Goal: Obtain resource: Obtain resource

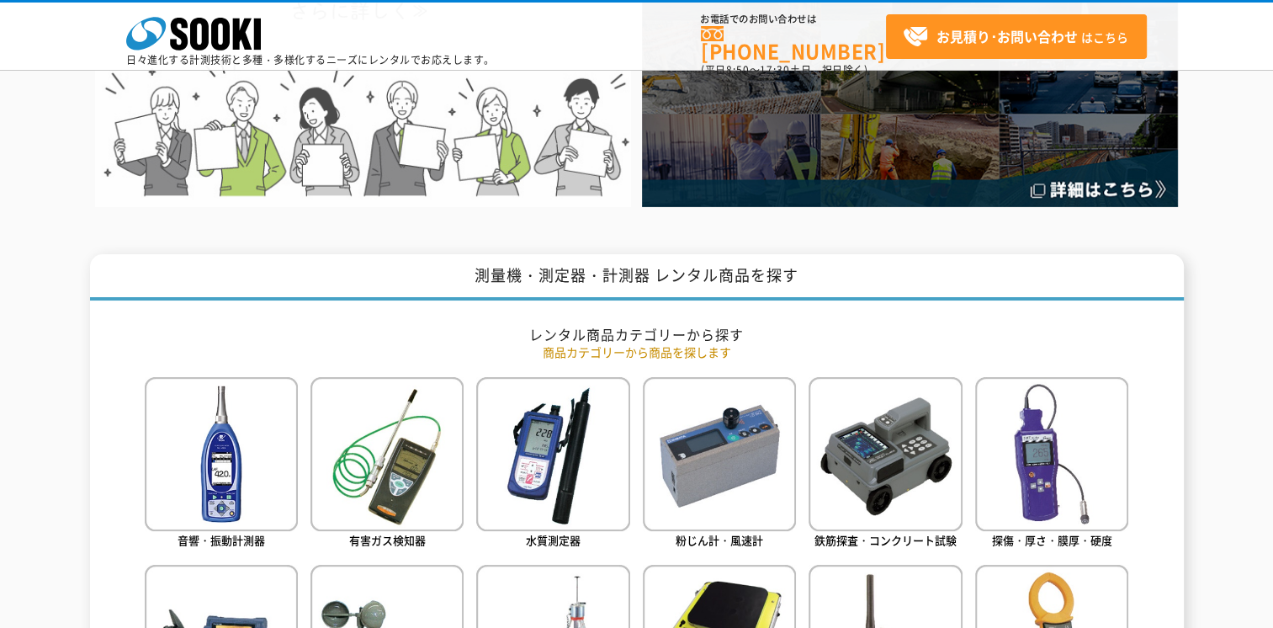
scroll to position [673, 0]
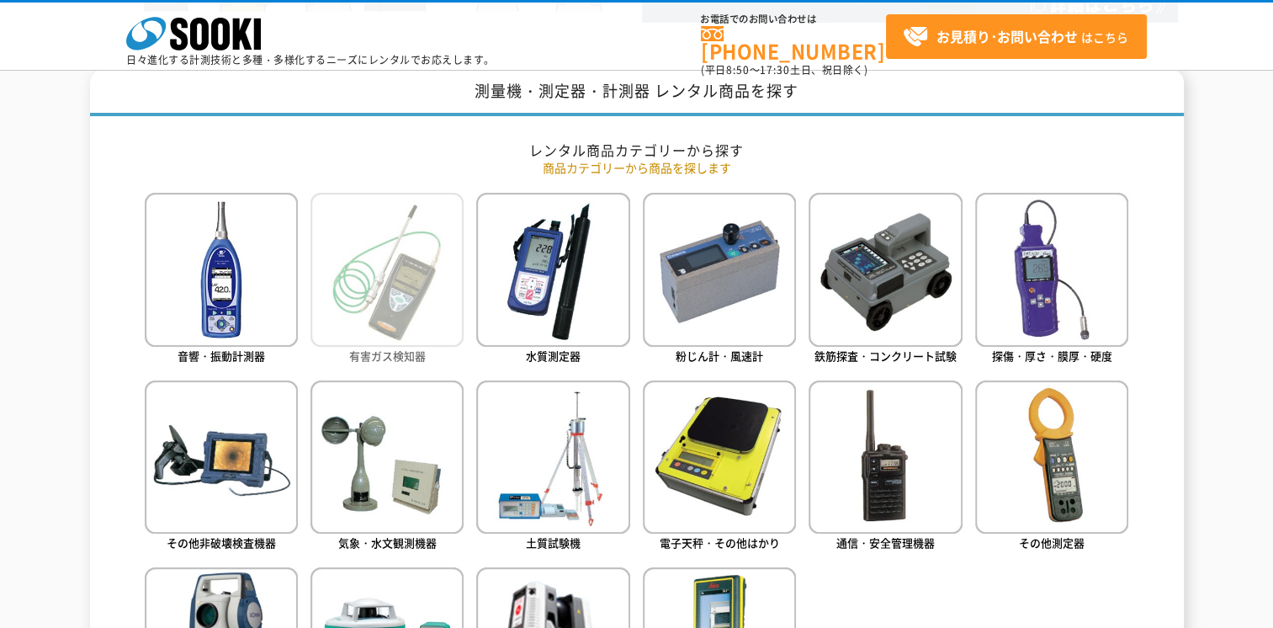
click at [387, 303] on img at bounding box center [387, 269] width 153 height 153
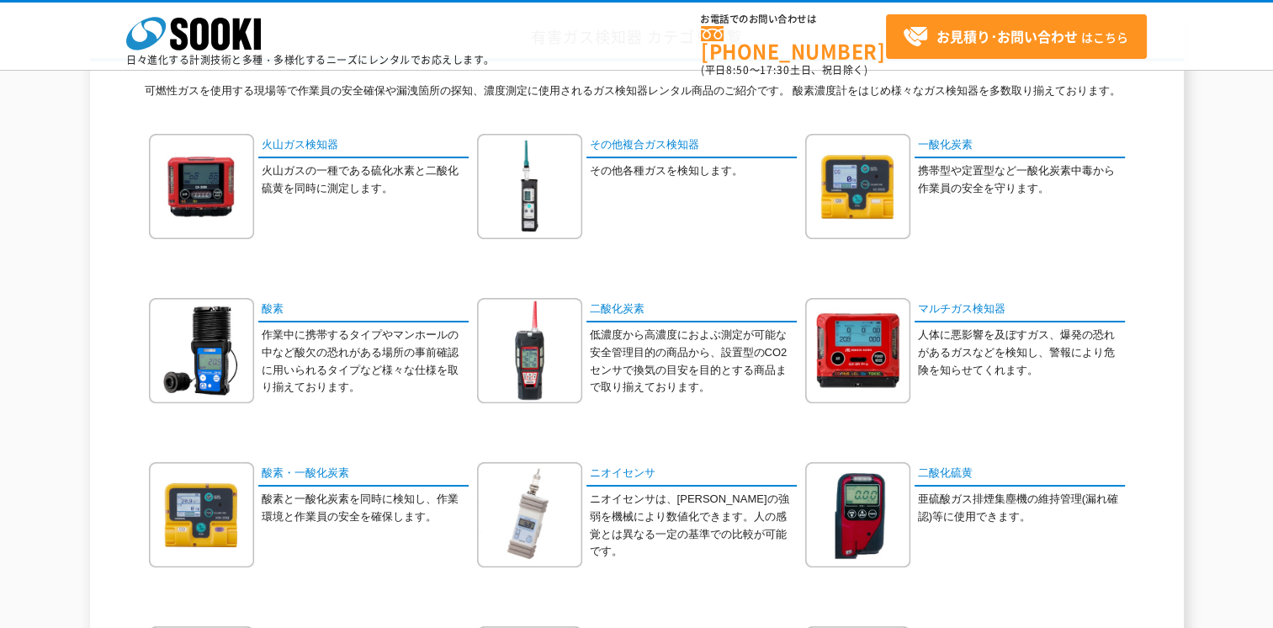
scroll to position [168, 0]
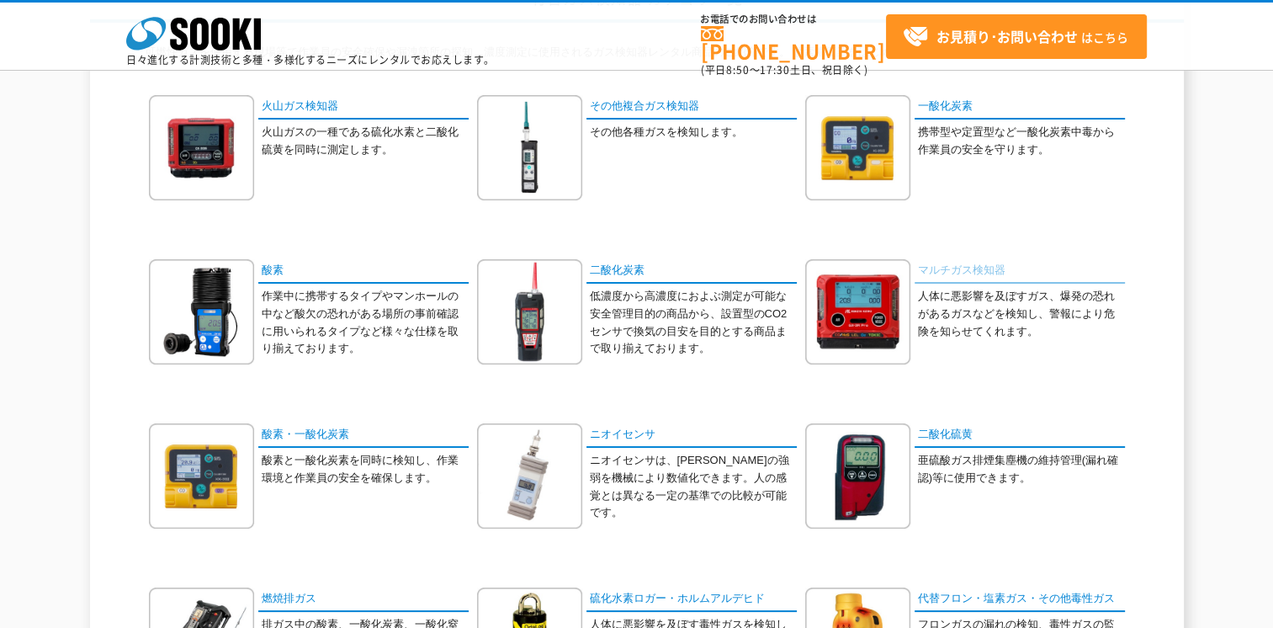
click at [966, 271] on link "マルチガス検知器" at bounding box center [1020, 271] width 210 height 24
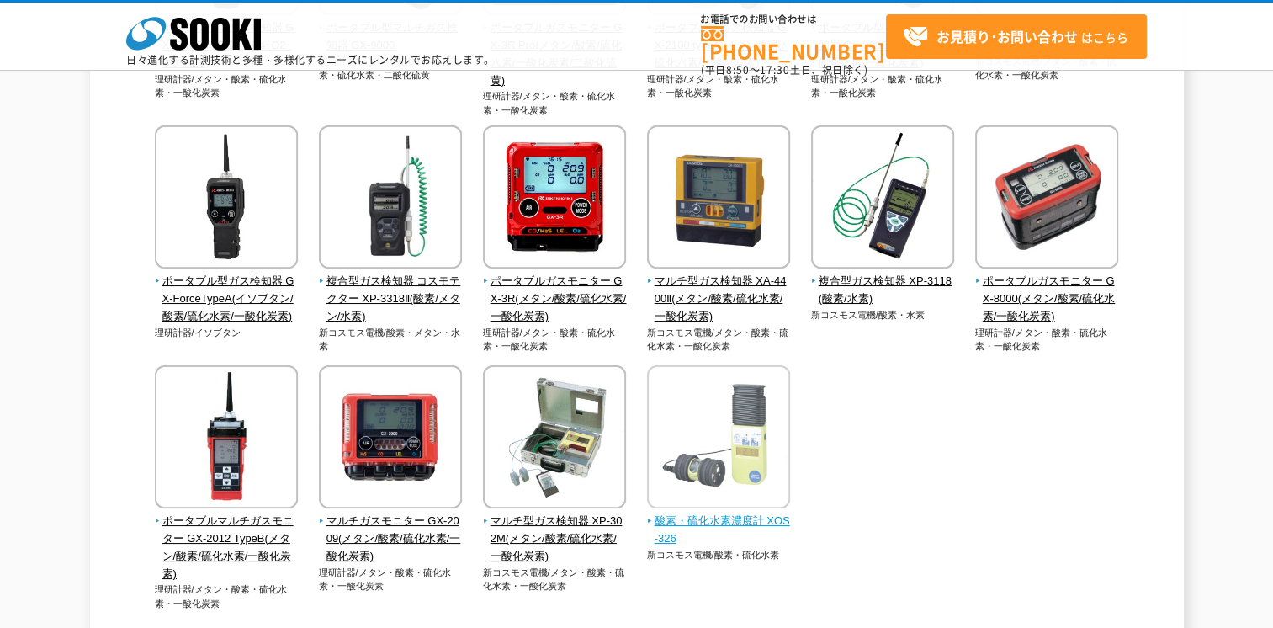
scroll to position [421, 0]
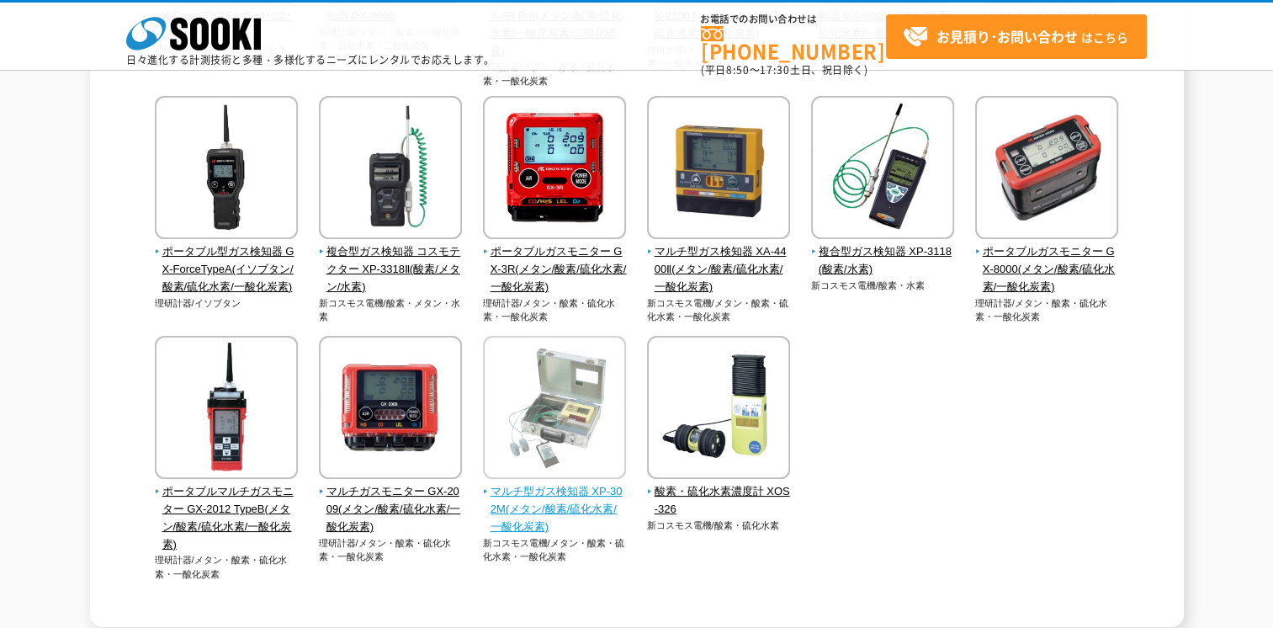
click at [580, 495] on span "マルチ型ガス検知器 XP-302M(メタン/酸素/硫化水素/一酸化炭素)" at bounding box center [555, 509] width 144 height 52
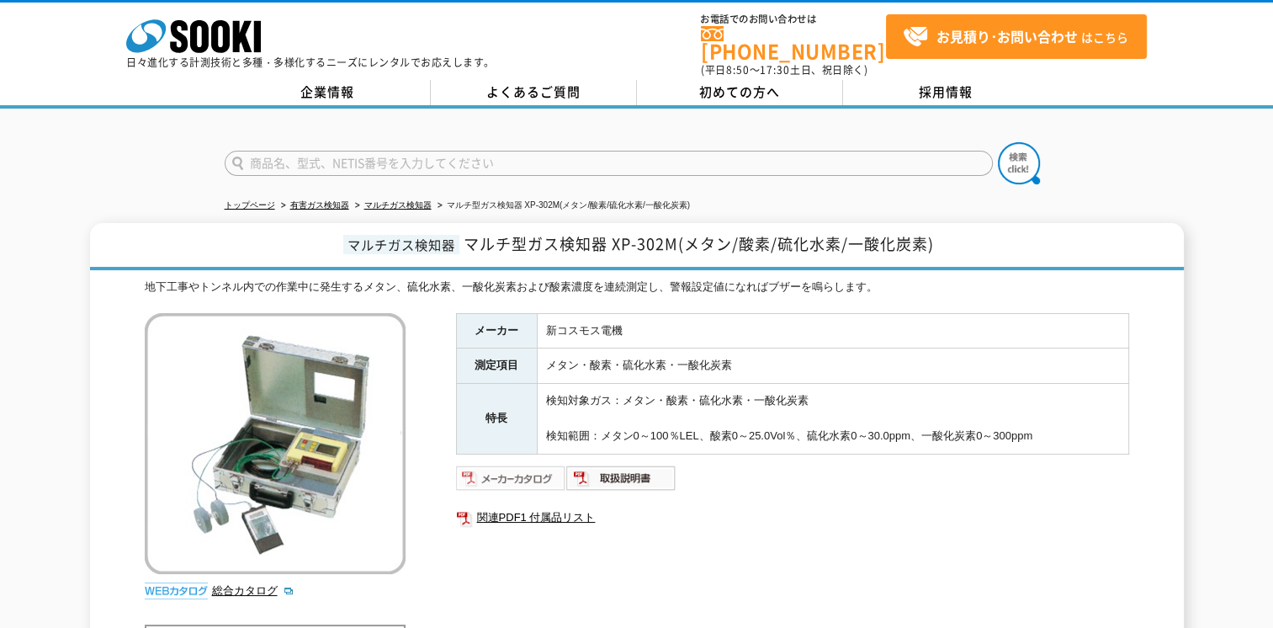
click at [552, 468] on img at bounding box center [511, 478] width 110 height 27
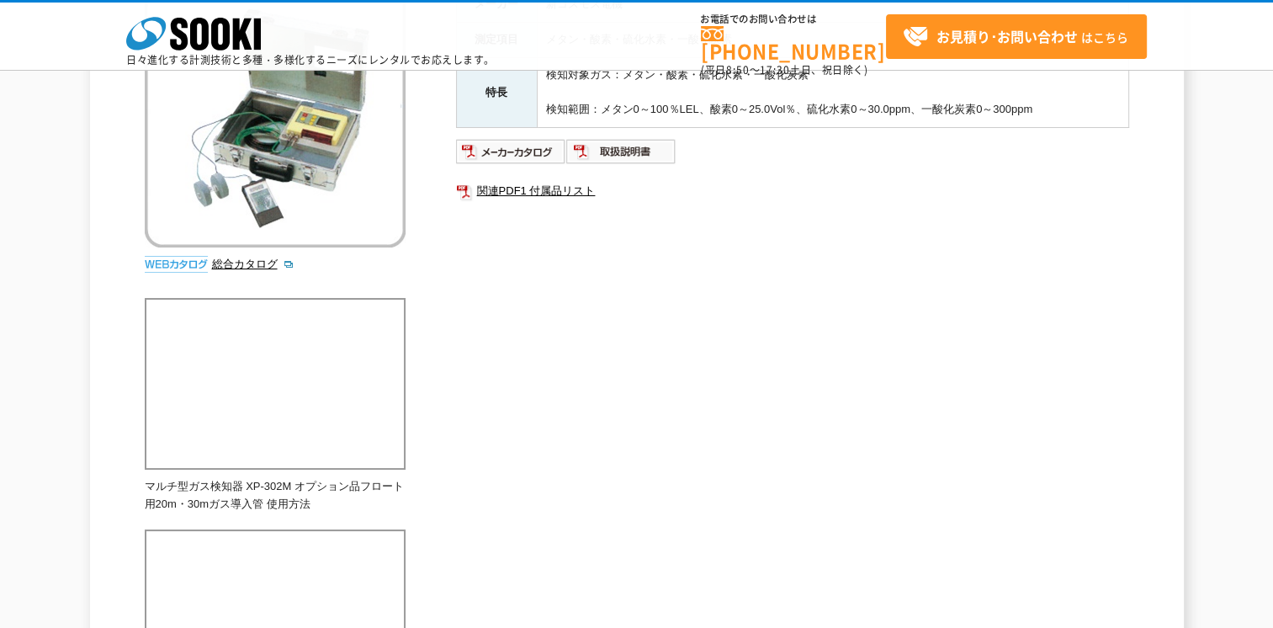
scroll to position [252, 0]
